Goal: Information Seeking & Learning: Understand process/instructions

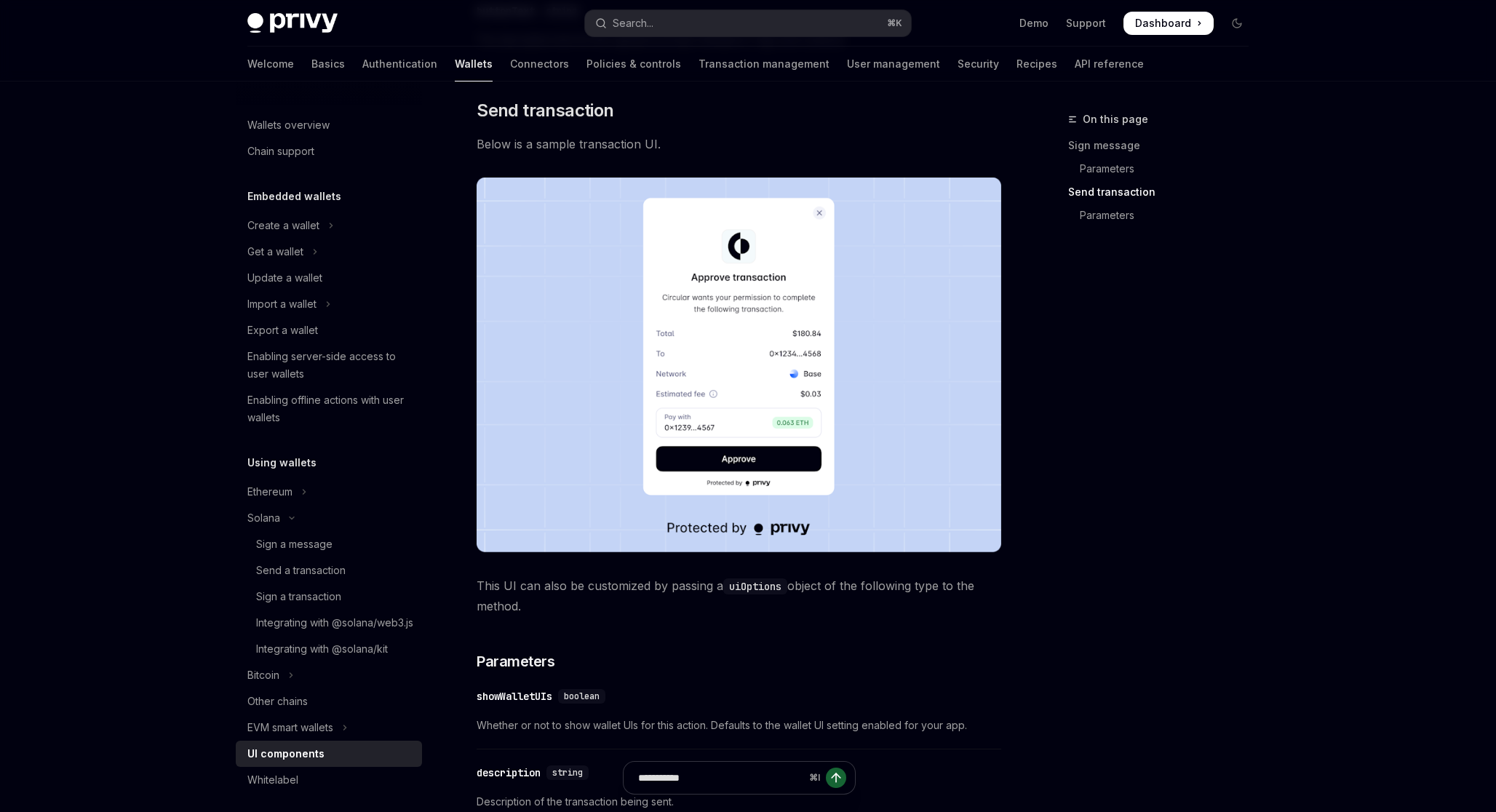
scroll to position [233, 0]
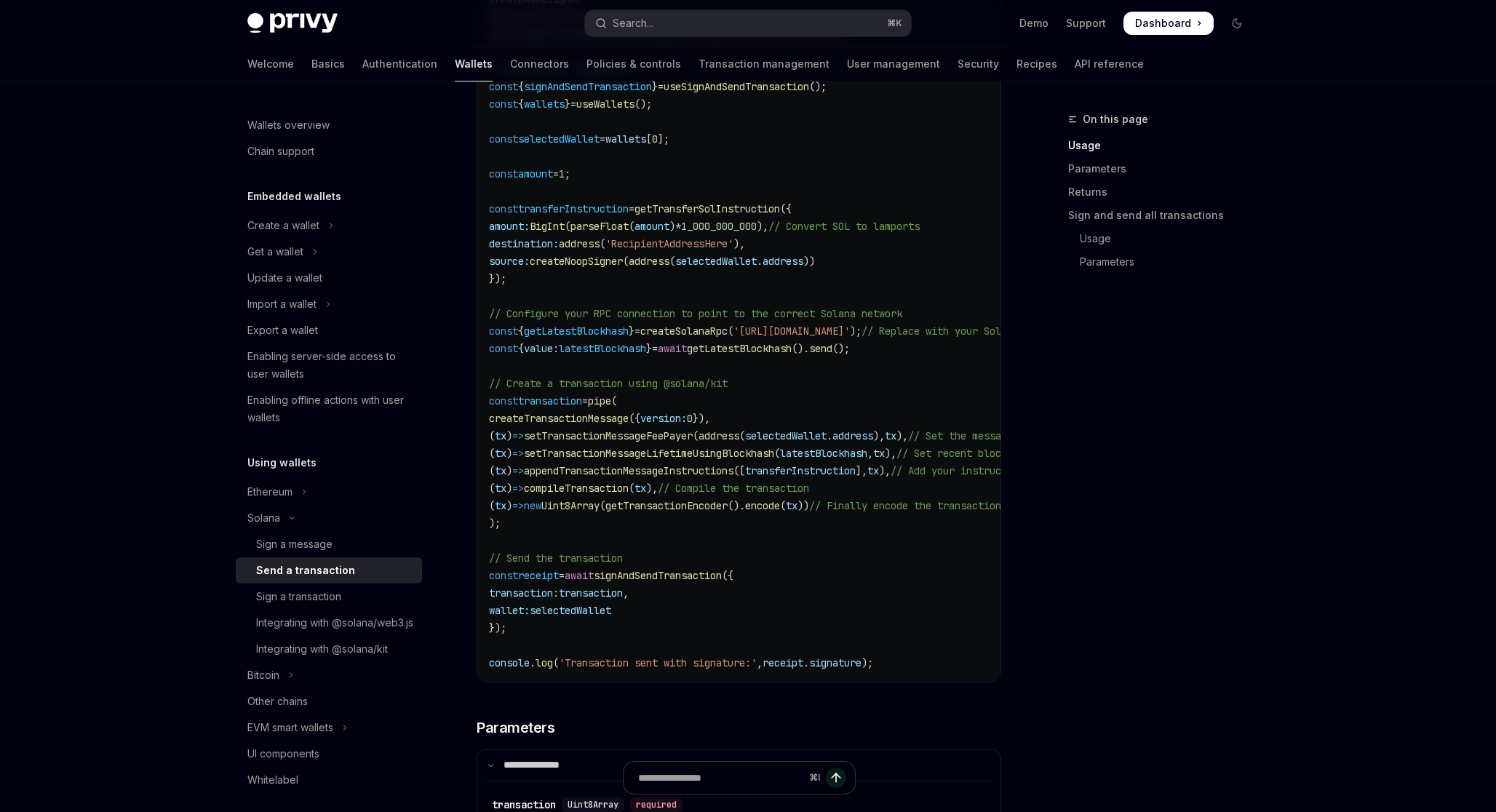
scroll to position [883, 0]
click at [540, 523] on code "import { useSignAndSendTransaction , useWallets } from '@privy-io/react-auth/so…" at bounding box center [832, 239] width 687 height 873
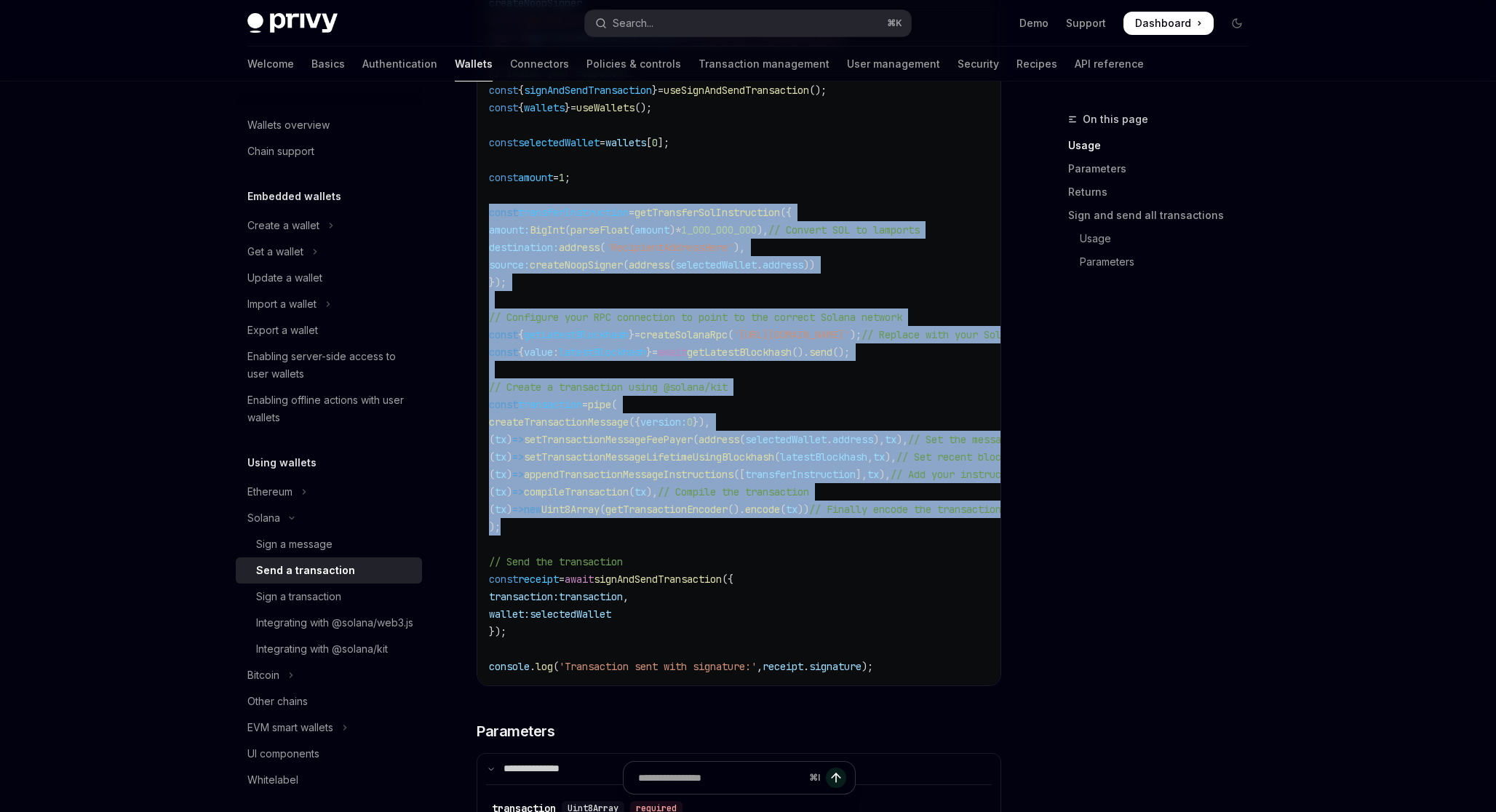
drag, startPoint x: 521, startPoint y: 529, endPoint x: 488, endPoint y: 221, distance: 309.8
click at [489, 221] on code "import { useSignAndSendTransaction , useWallets } from '@privy-io/react-auth/so…" at bounding box center [832, 239] width 687 height 873
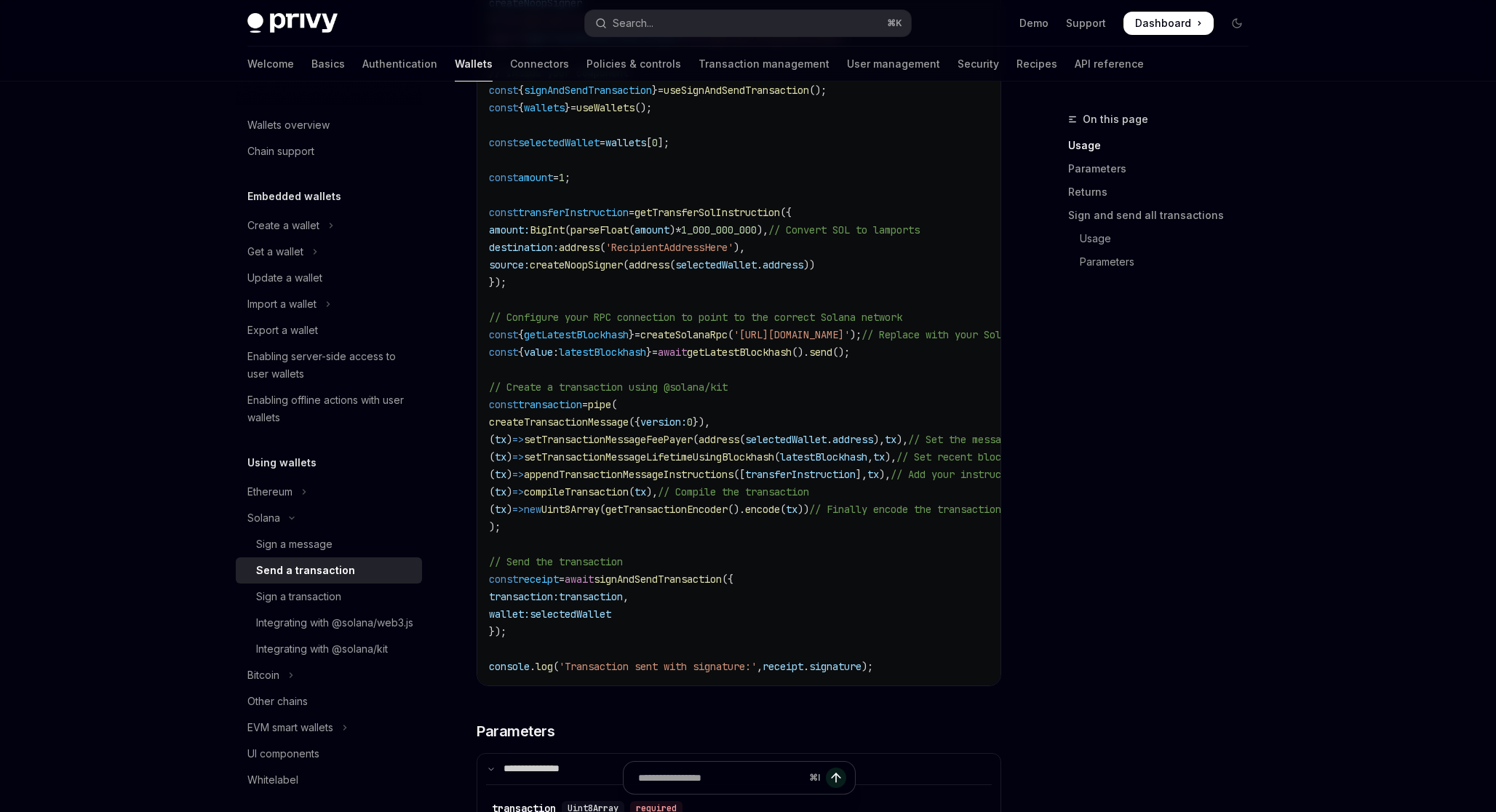
click at [536, 198] on code "import { useSignAndSendTransaction , useWallets } from '@privy-io/react-auth/so…" at bounding box center [832, 239] width 687 height 873
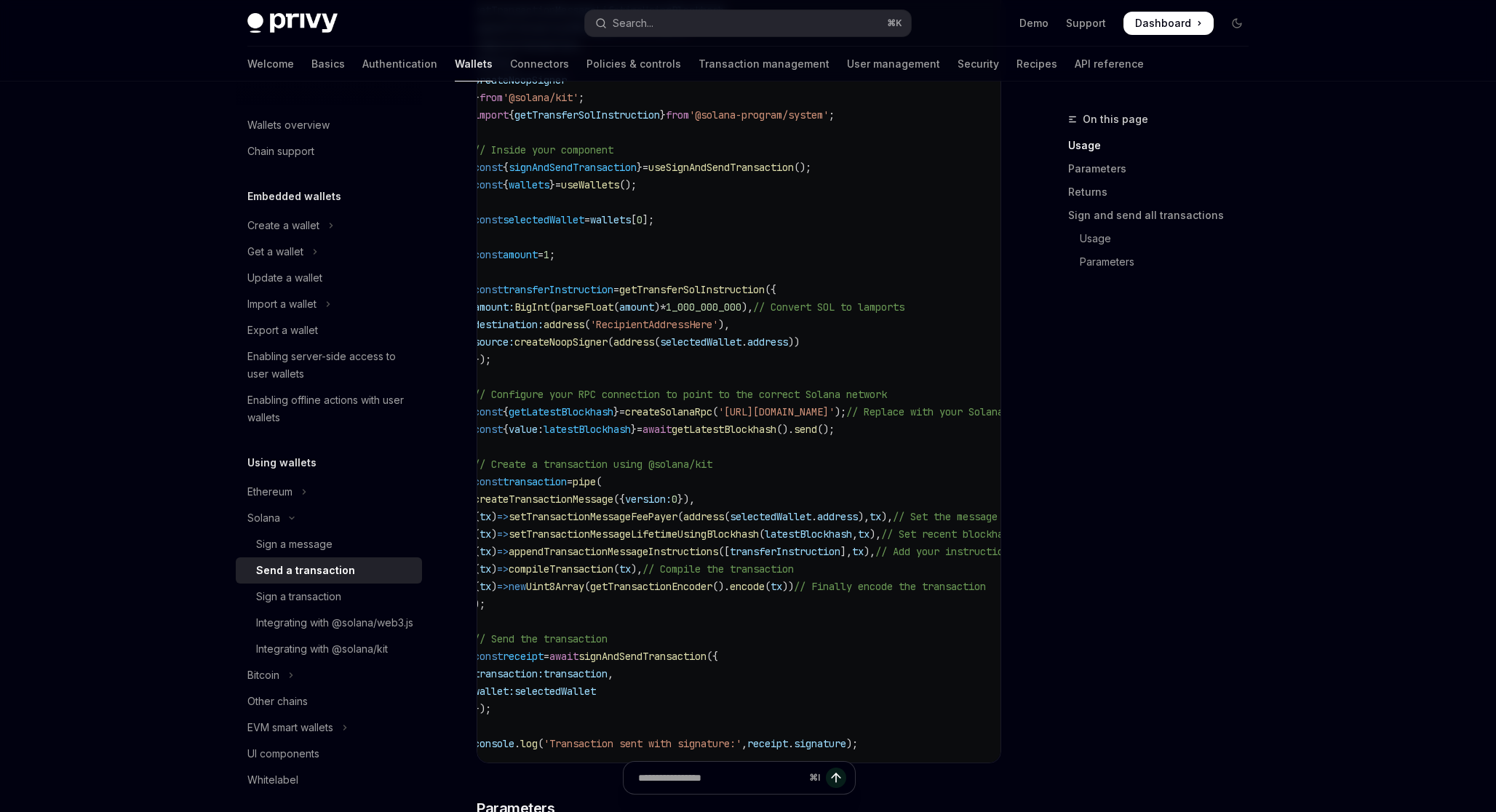
scroll to position [0, 0]
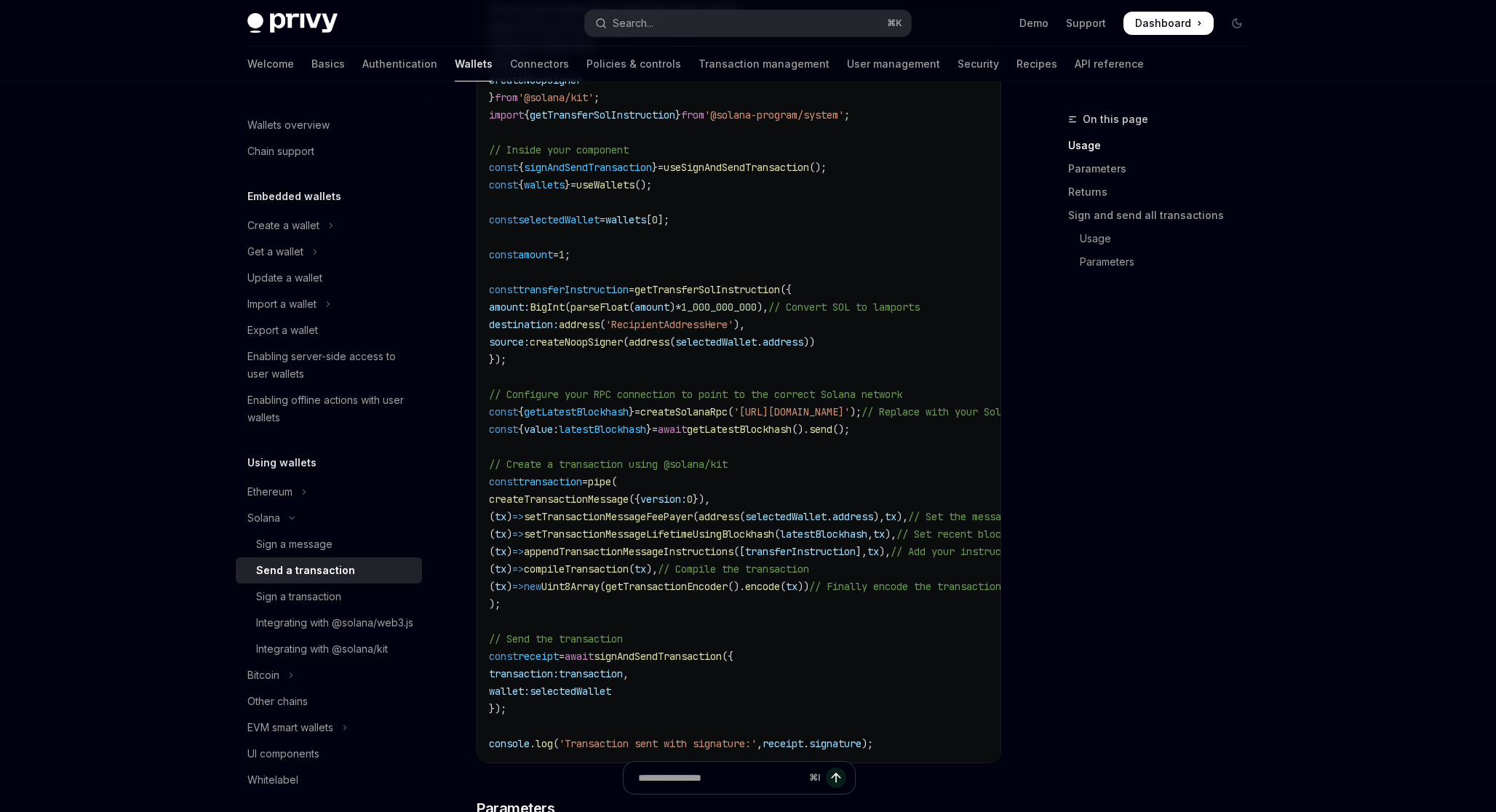
click at [769, 414] on span "'[URL][DOMAIN_NAME]'" at bounding box center [792, 411] width 117 height 13
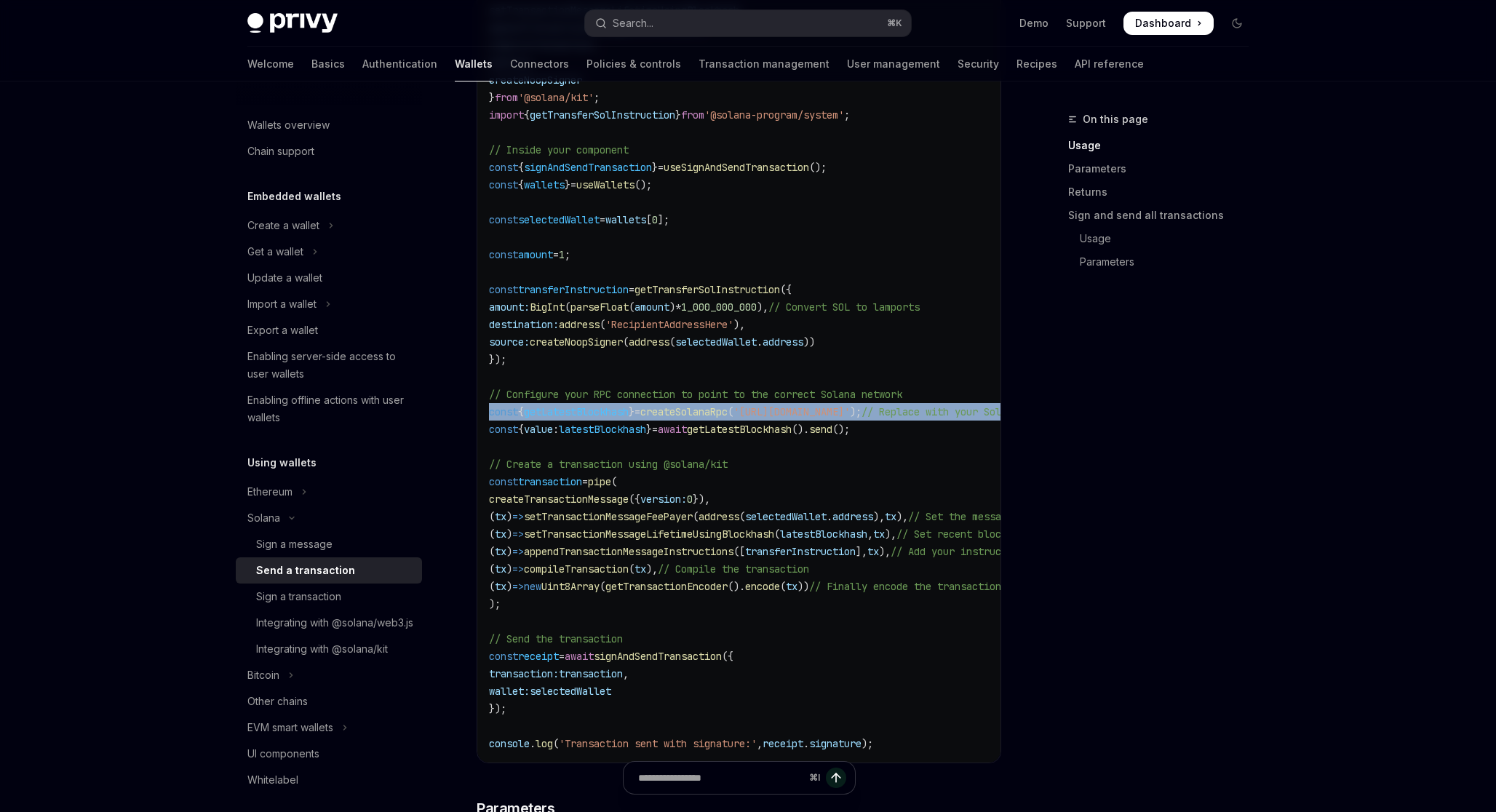
click at [769, 414] on span "'[URL][DOMAIN_NAME]'" at bounding box center [792, 411] width 117 height 13
copy code "const { getLatestBlockhash } = createSolanaRpc ( '[URL][DOMAIN_NAME]' ); // Rep…"
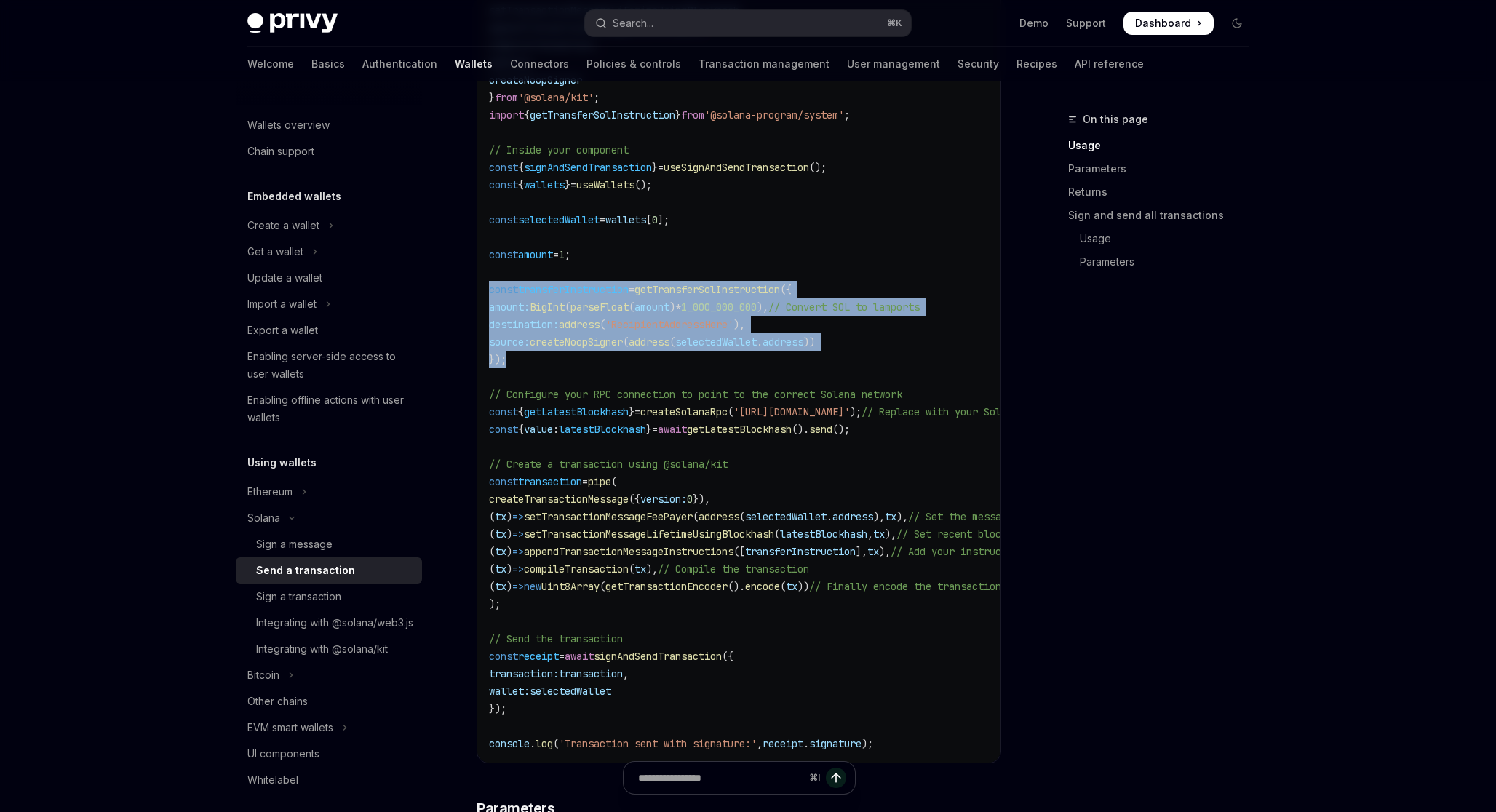
drag, startPoint x: 523, startPoint y: 359, endPoint x: 490, endPoint y: 290, distance: 76.5
click at [490, 290] on code "import { useSignAndSendTransaction , useWallets } from '@privy-io/react-auth/so…" at bounding box center [832, 316] width 687 height 873
copy code "const transferInstruction = getTransferSolInstruction ({ amount: BigInt ( parse…"
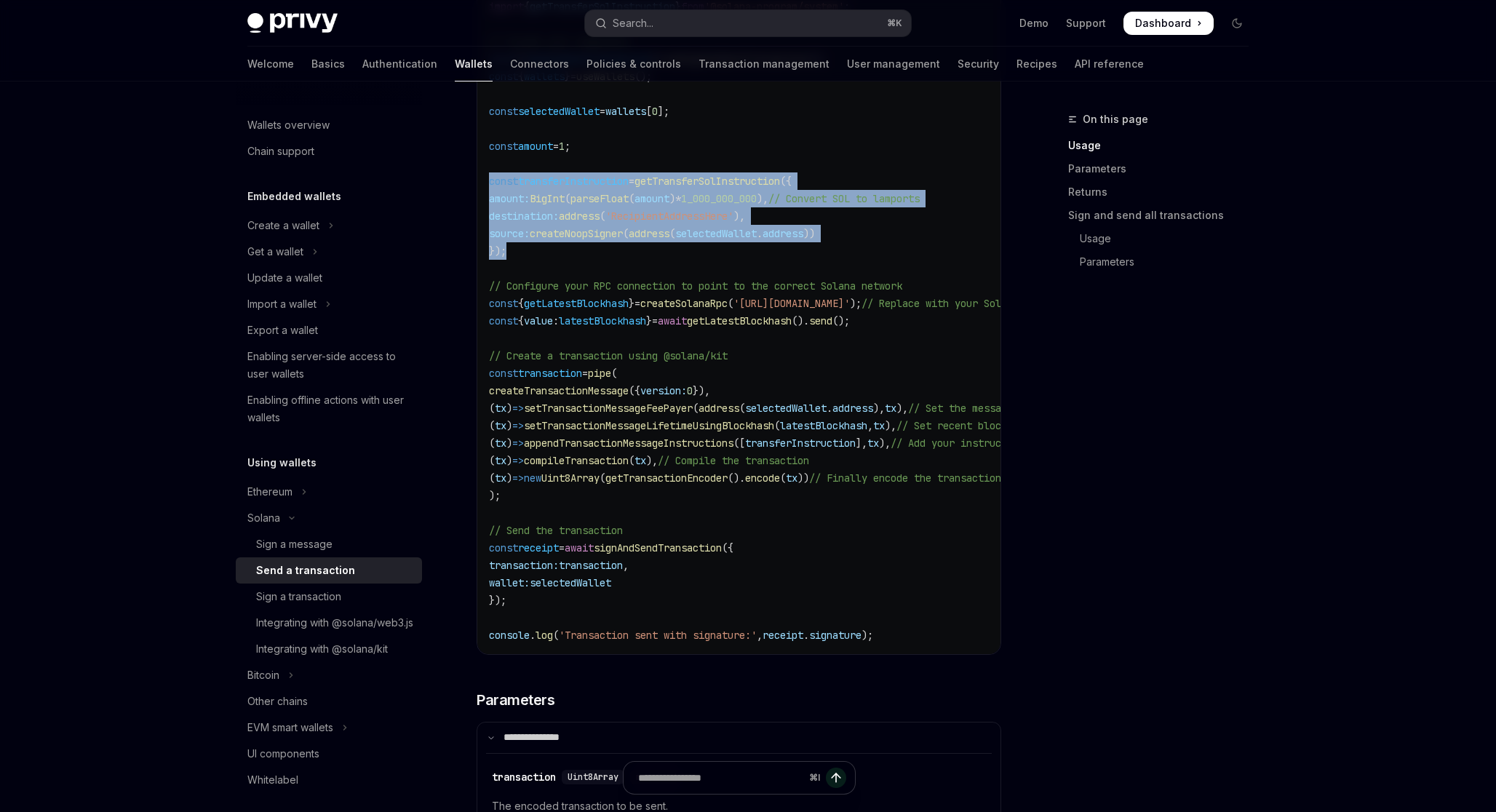
scroll to position [917, 0]
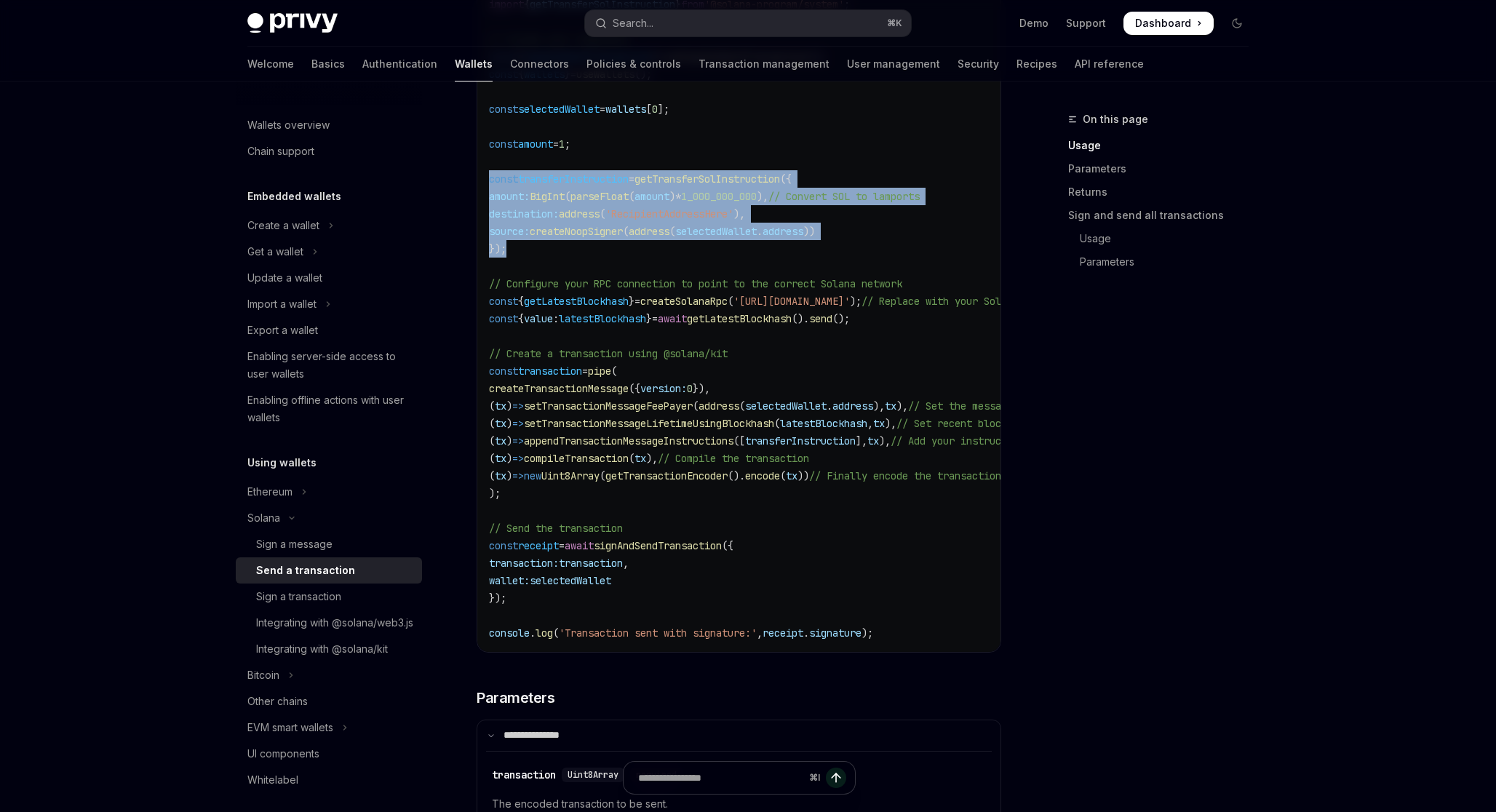
click at [835, 242] on code "import { useSignAndSendTransaction , useWallets } from '@privy-io/react-auth/so…" at bounding box center [832, 205] width 687 height 873
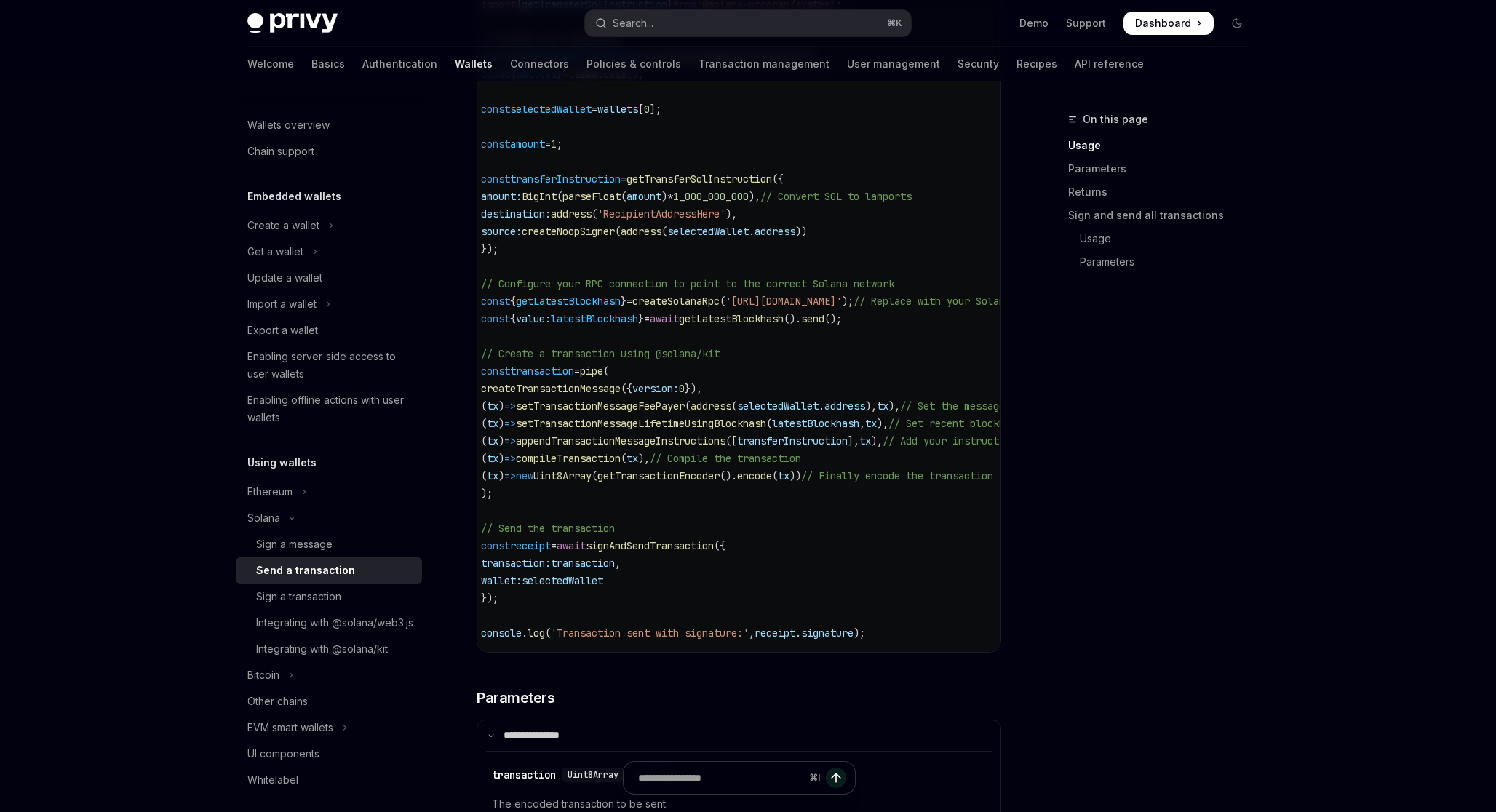
scroll to position [0, 0]
drag, startPoint x: 985, startPoint y: 300, endPoint x: 818, endPoint y: 305, distance: 167.1
click at [818, 305] on span "'[URL][DOMAIN_NAME]'" at bounding box center [792, 301] width 117 height 13
copy span "[DOMAIN_NAME]"
click at [825, 327] on code "import { useSignAndSendTransaction , useWallets } from '@privy-io/react-auth/so…" at bounding box center [832, 205] width 687 height 873
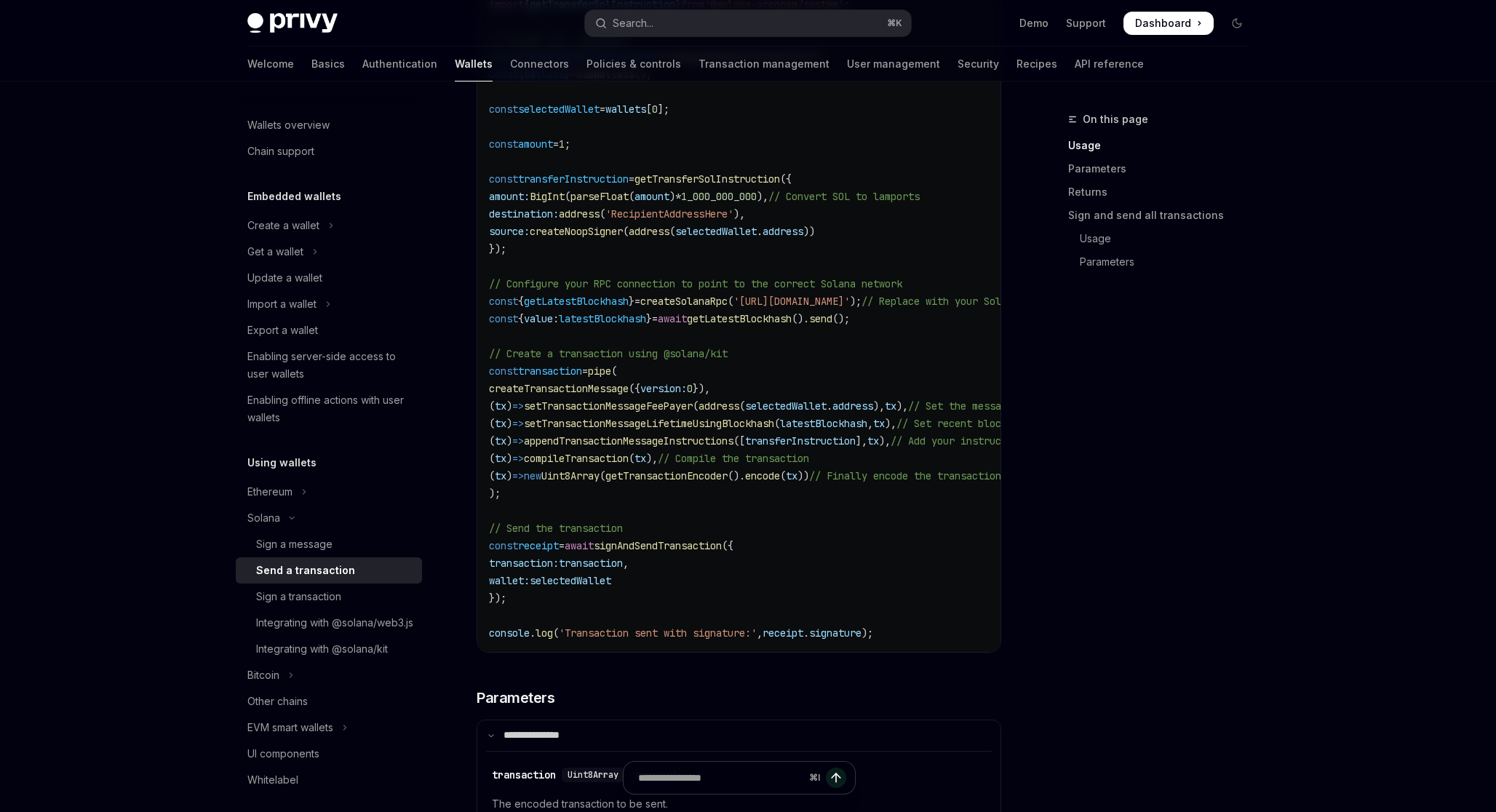
click at [802, 302] on span "'[URL][DOMAIN_NAME]'" at bounding box center [792, 301] width 117 height 13
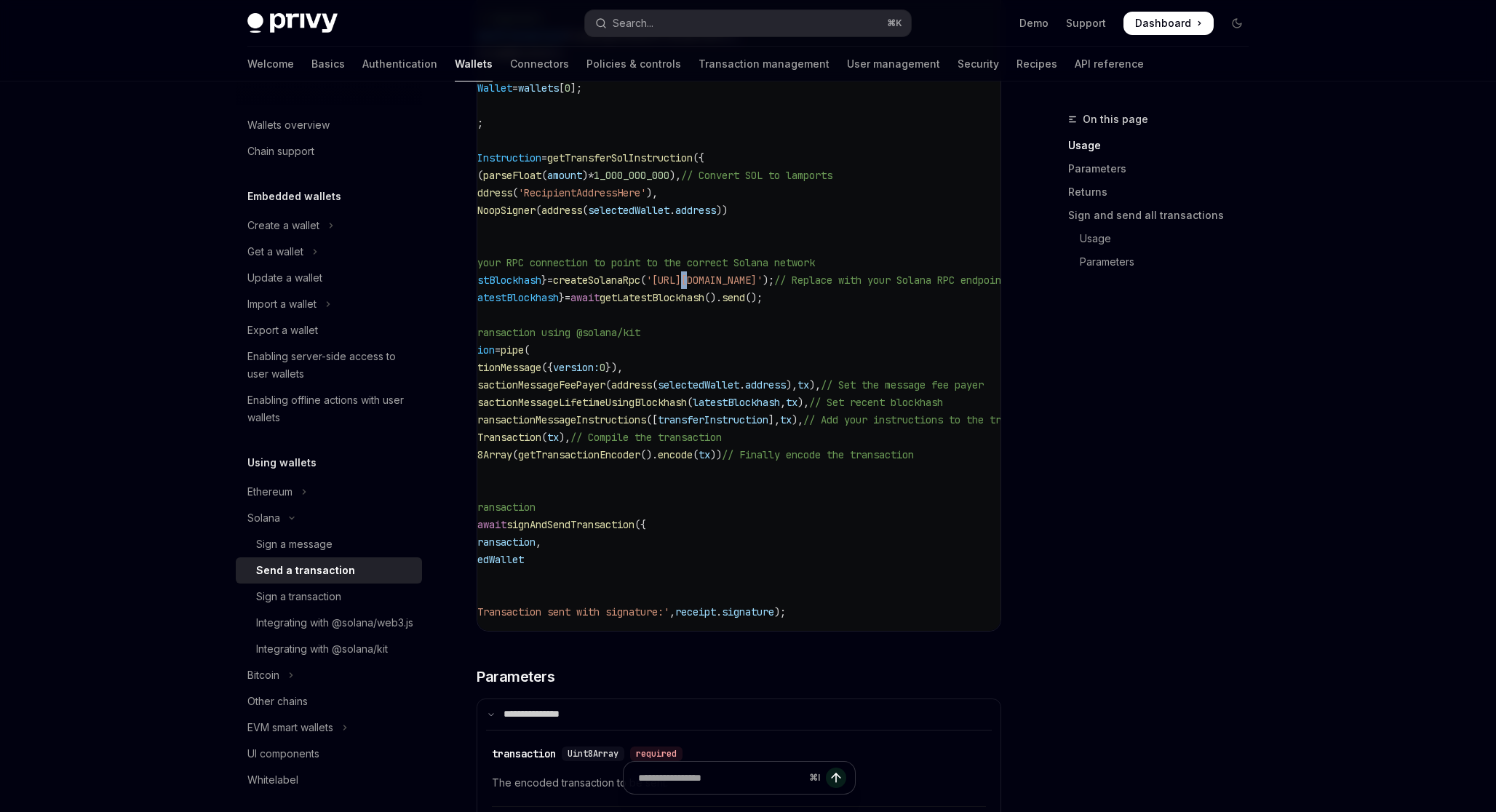
scroll to position [0, 101]
click at [749, 280] on span "'[URL][DOMAIN_NAME]'" at bounding box center [690, 280] width 117 height 13
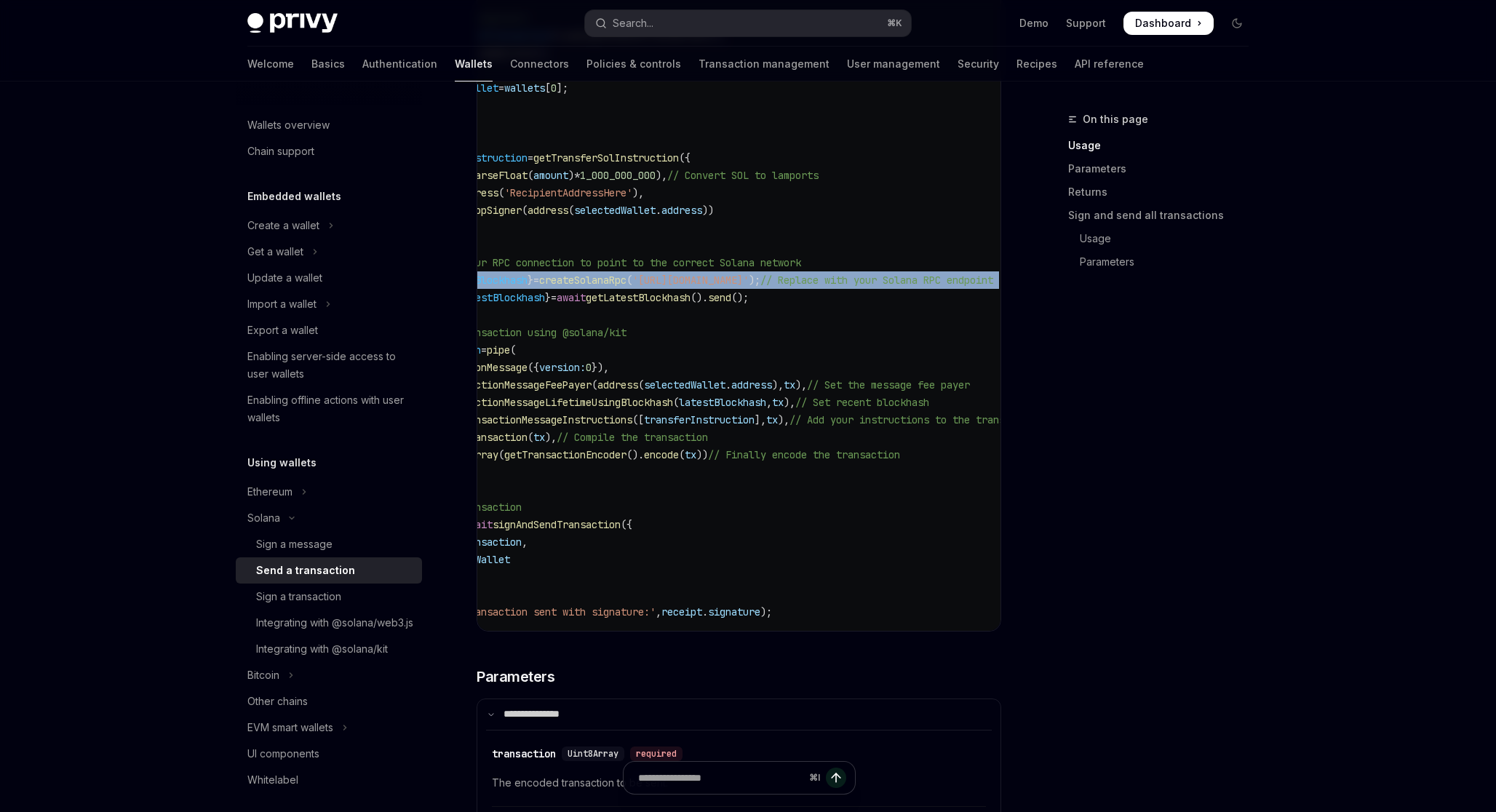
click at [749, 280] on span "'[URL][DOMAIN_NAME]'" at bounding box center [690, 280] width 117 height 13
copy code "const { getLatestBlockhash } = createSolanaRpc ( '[URL][DOMAIN_NAME]' ); // Rep…"
